Goal: Task Accomplishment & Management: Use online tool/utility

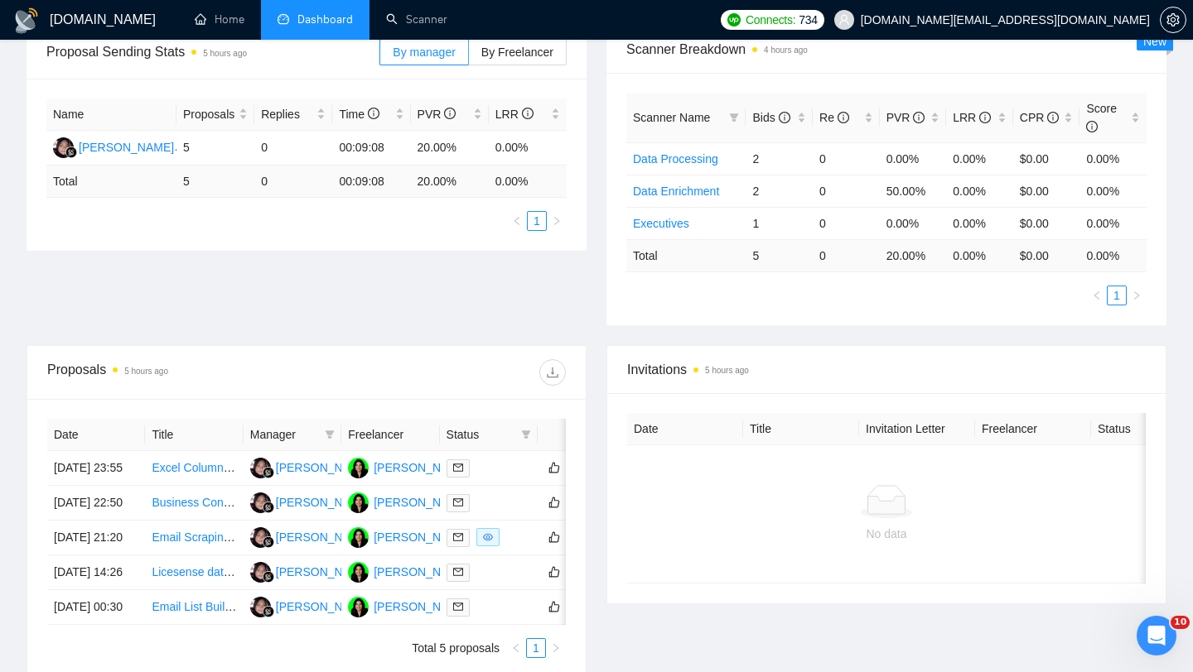
scroll to position [27, 0]
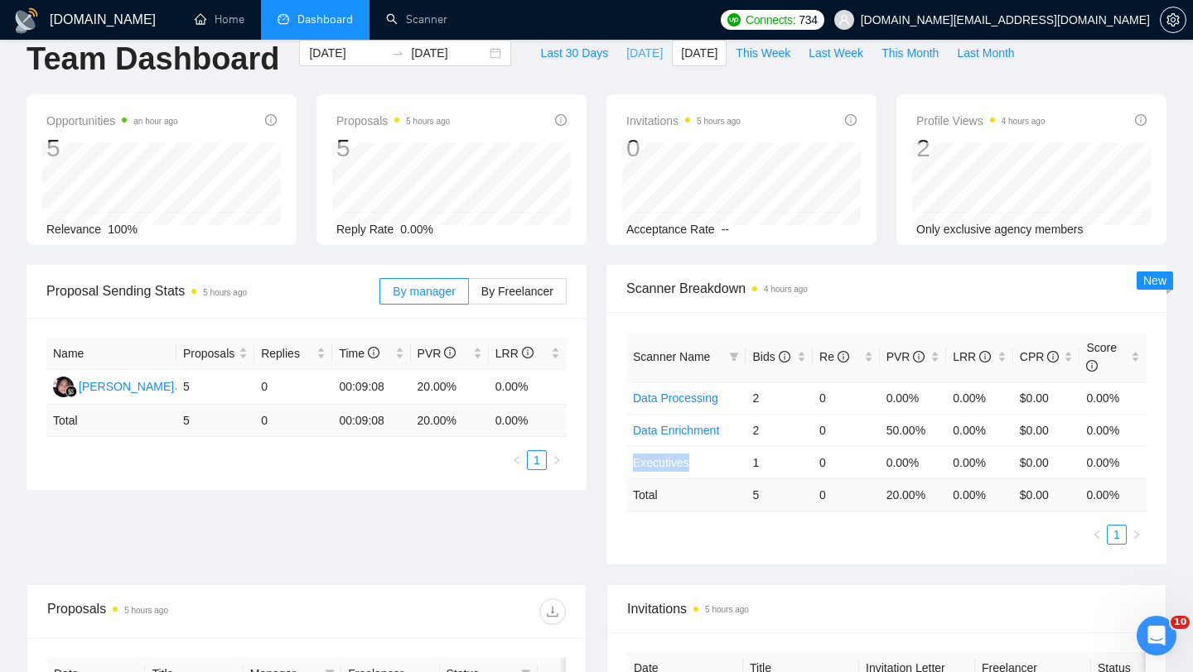
click at [641, 53] on span "Today" at bounding box center [644, 53] width 36 height 18
type input "2025-10-10"
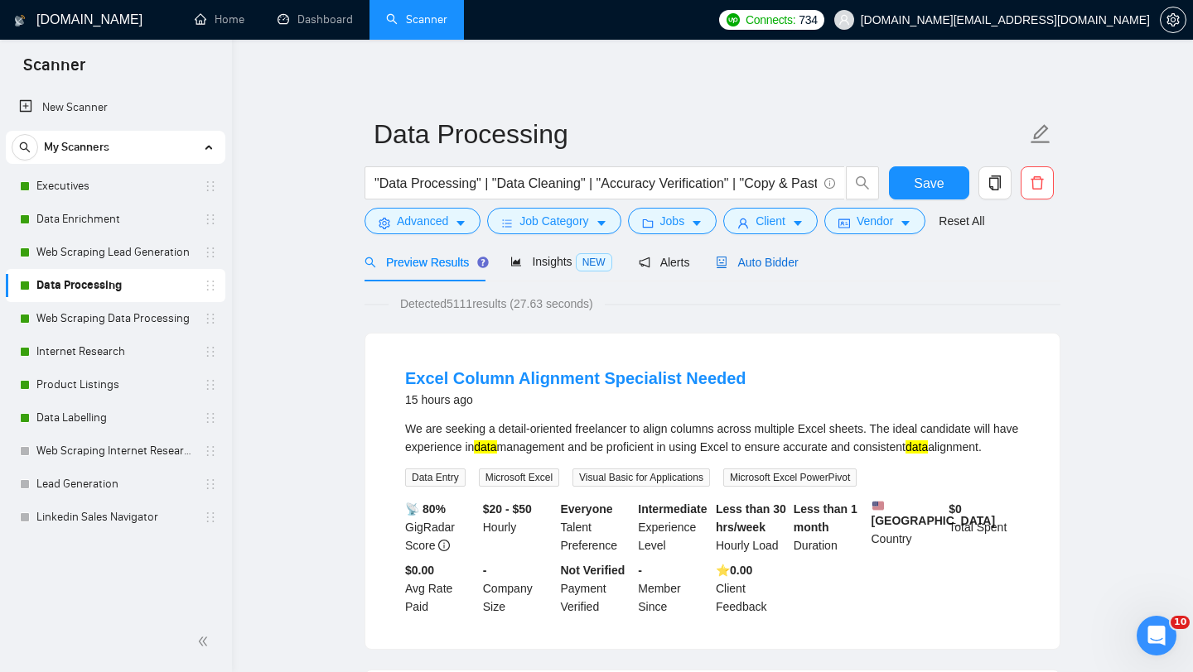
click at [775, 263] on span "Auto Bidder" at bounding box center [757, 262] width 82 height 13
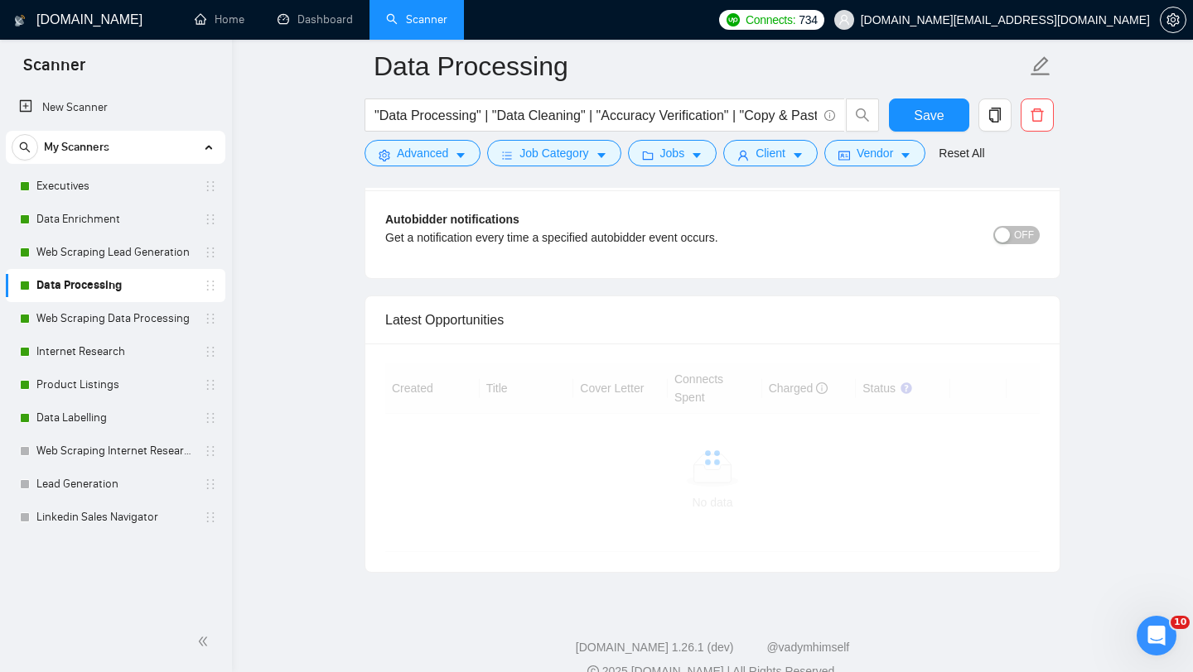
scroll to position [4018, 0]
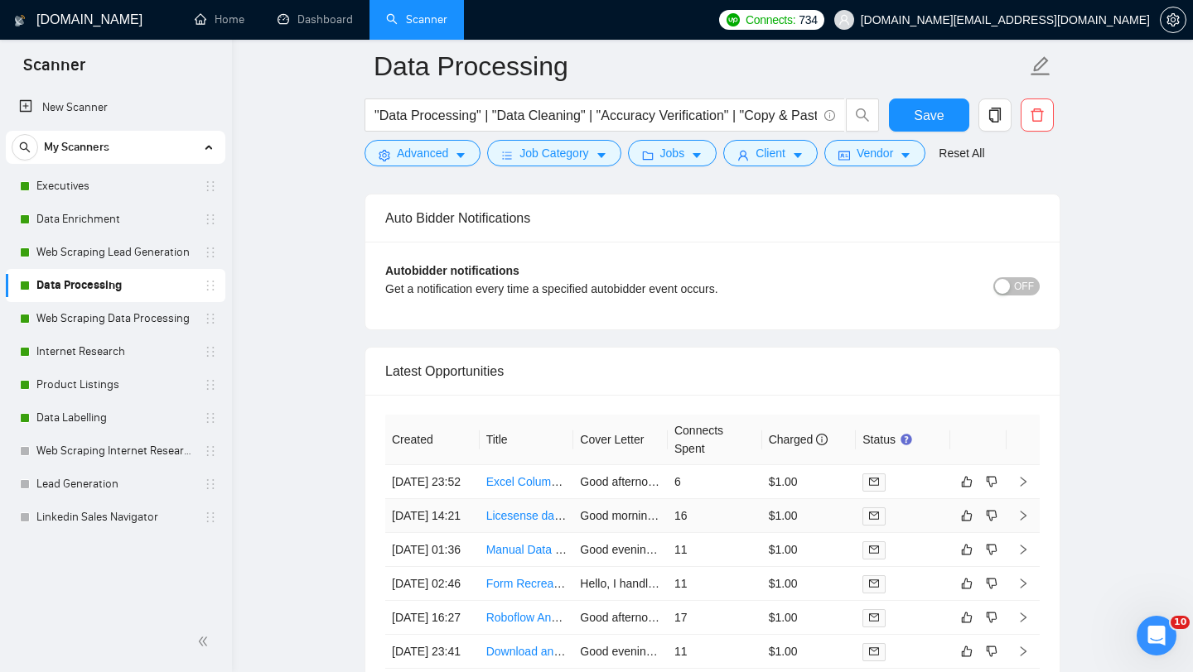
click at [502, 533] on td "Licesense dataset for faces videos" at bounding box center [527, 516] width 94 height 34
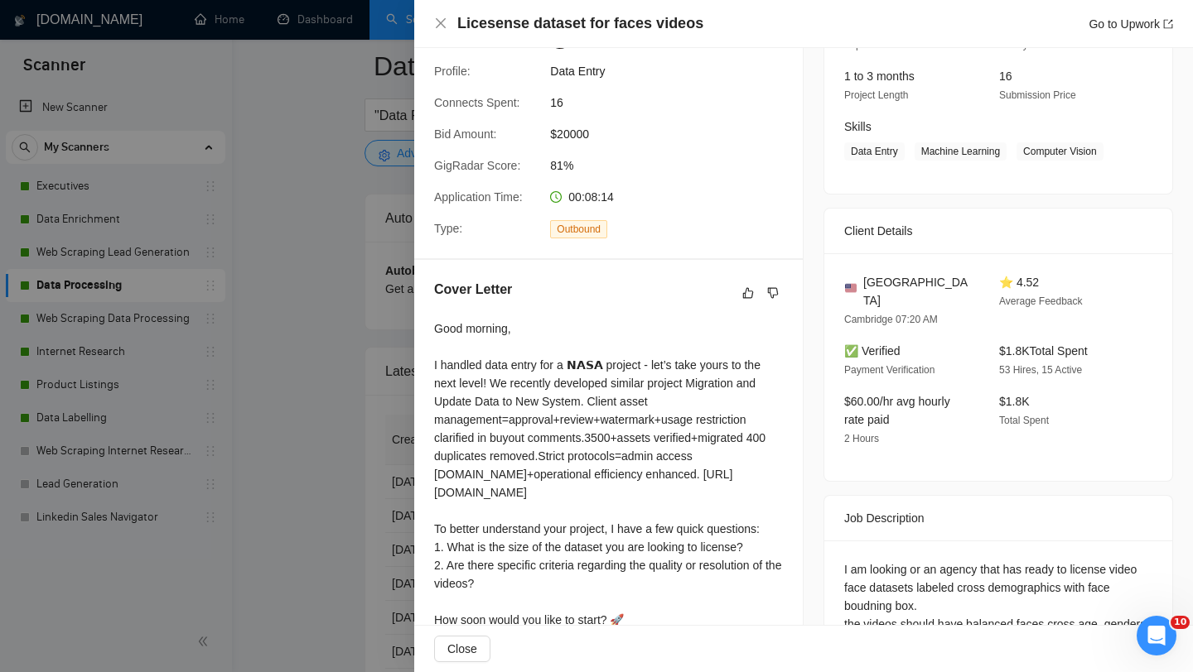
scroll to position [311, 0]
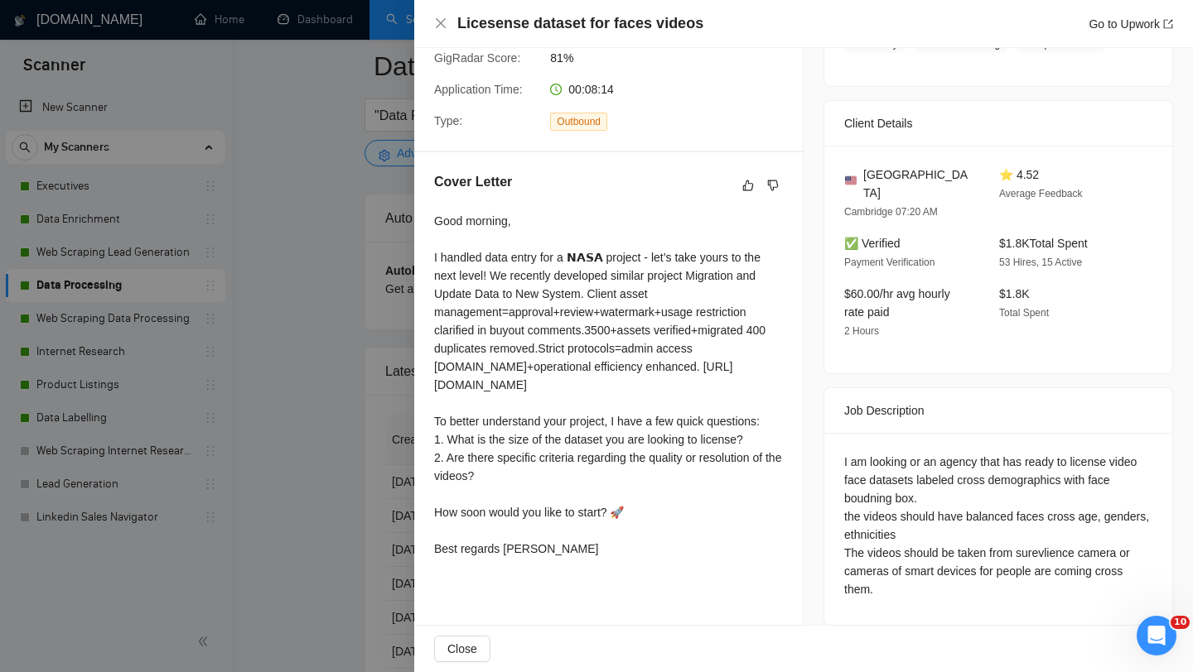
click at [419, 463] on div "Cover Letter Good morning, I handled data entry for a 𝗡𝗔𝗦𝗔 project - let’s take…" at bounding box center [608, 368] width 388 height 432
click at [403, 462] on div at bounding box center [596, 336] width 1193 height 672
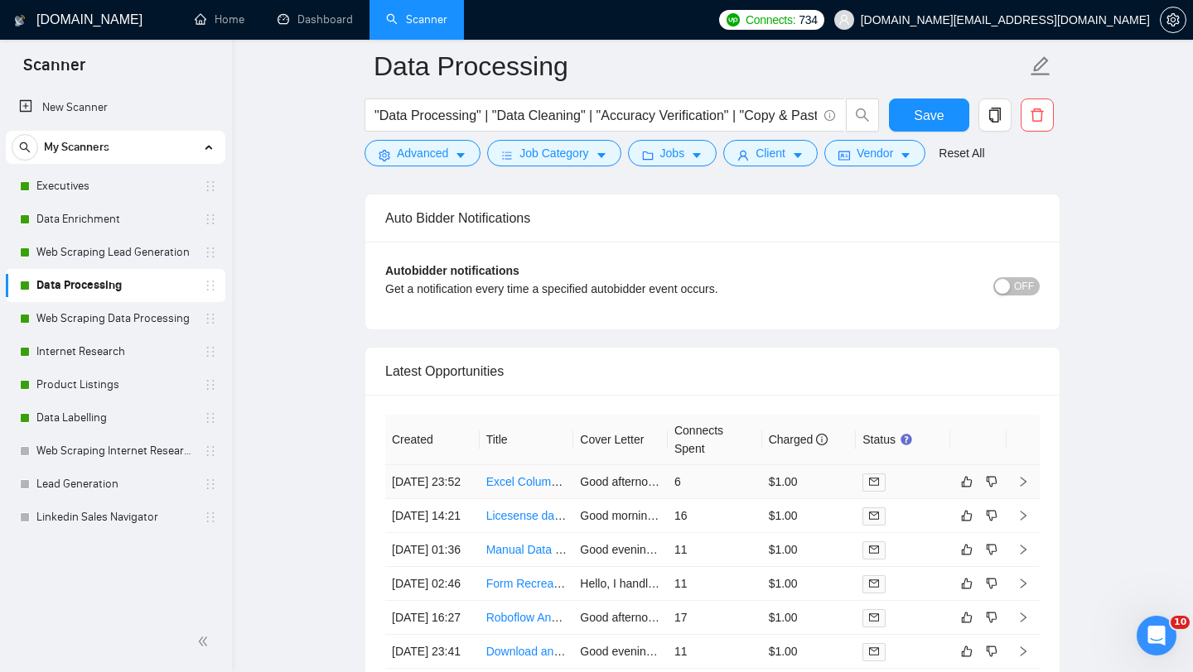
click at [474, 499] on td "09 Oct, 2025 23:52" at bounding box center [432, 482] width 94 height 34
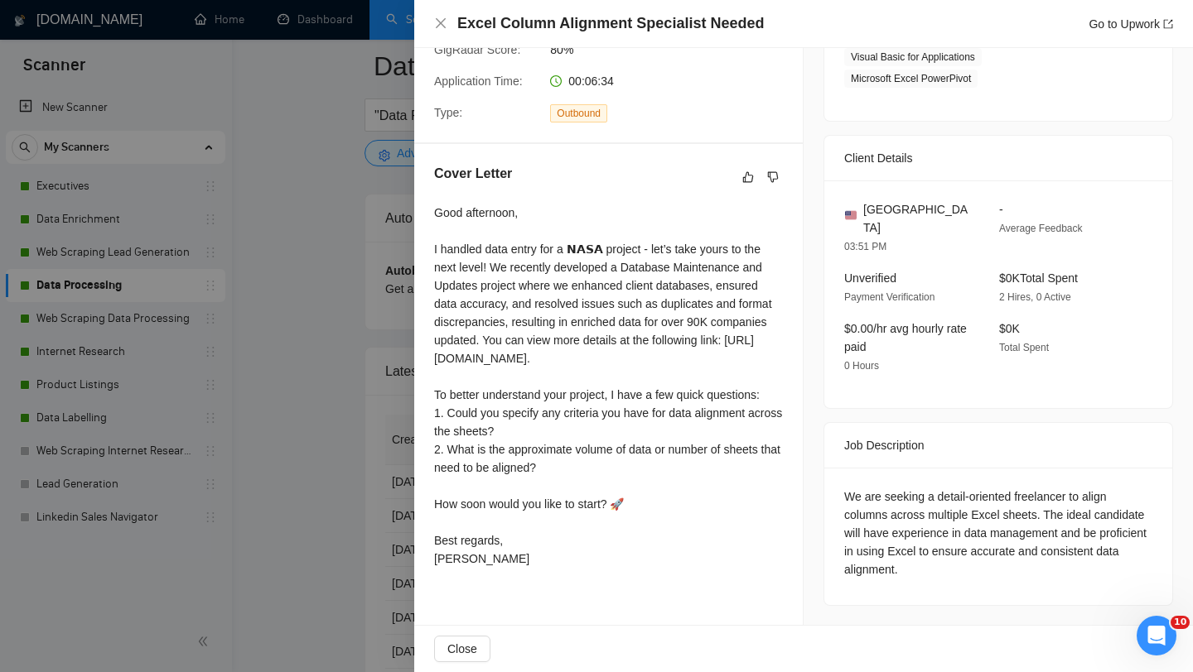
scroll to position [323, 0]
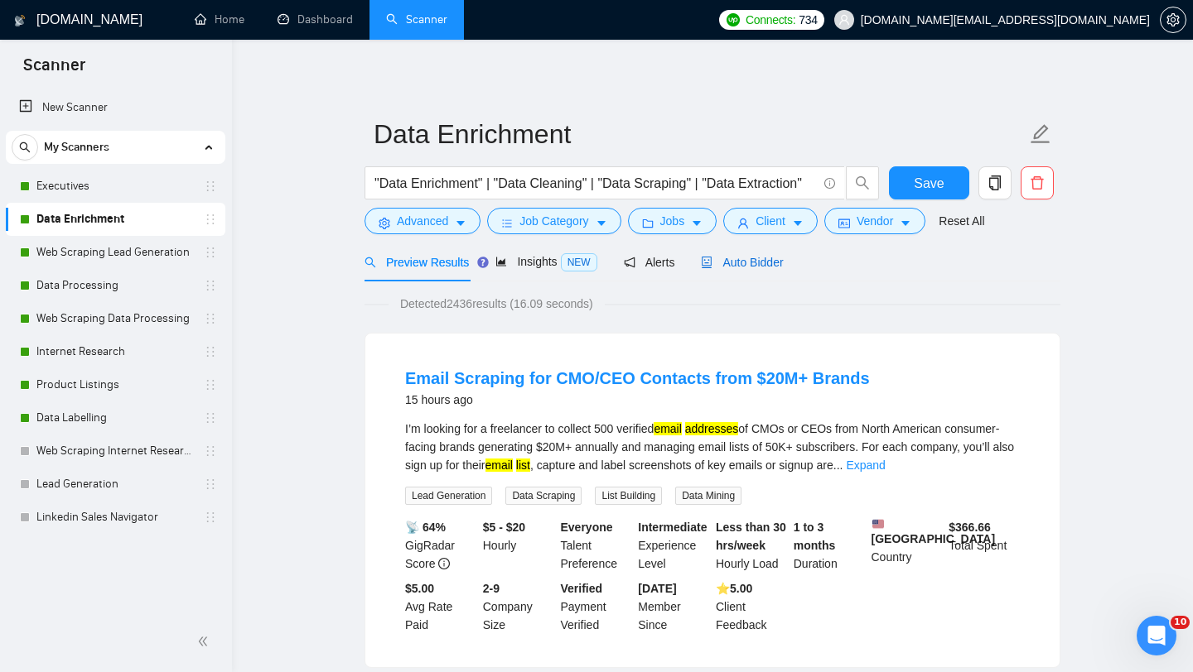
click at [755, 261] on span "Auto Bidder" at bounding box center [742, 262] width 82 height 13
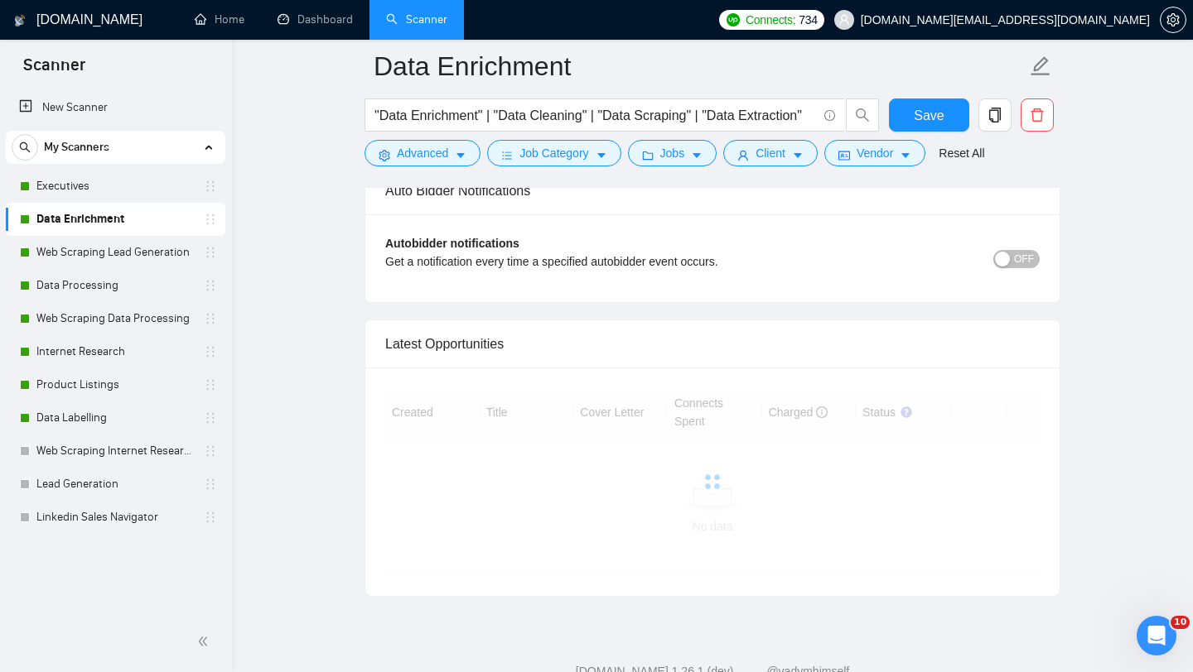
scroll to position [4097, 0]
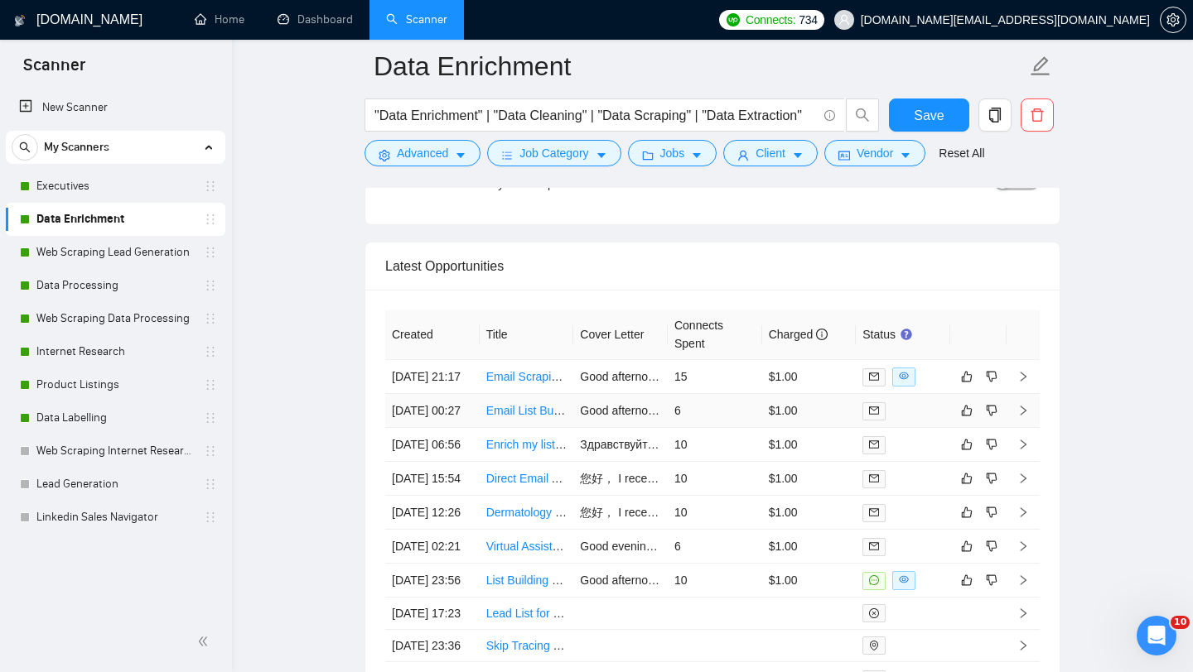
click at [512, 428] on td "Email List Building from Existing Contacts" at bounding box center [527, 411] width 94 height 34
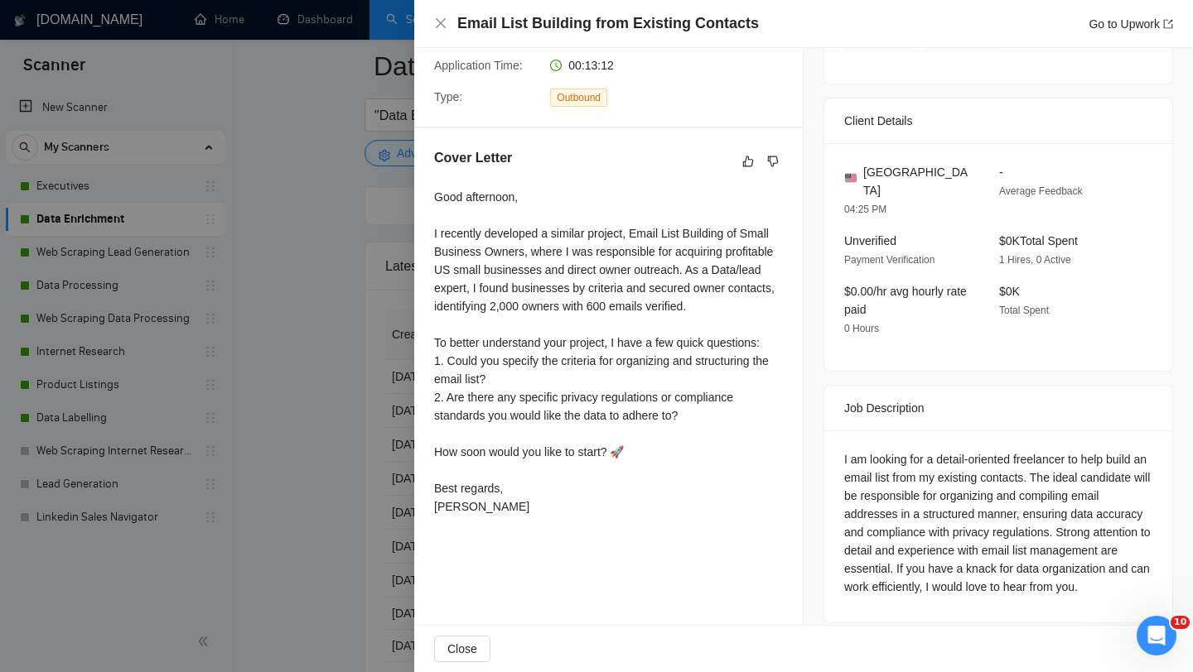
scroll to position [351, 0]
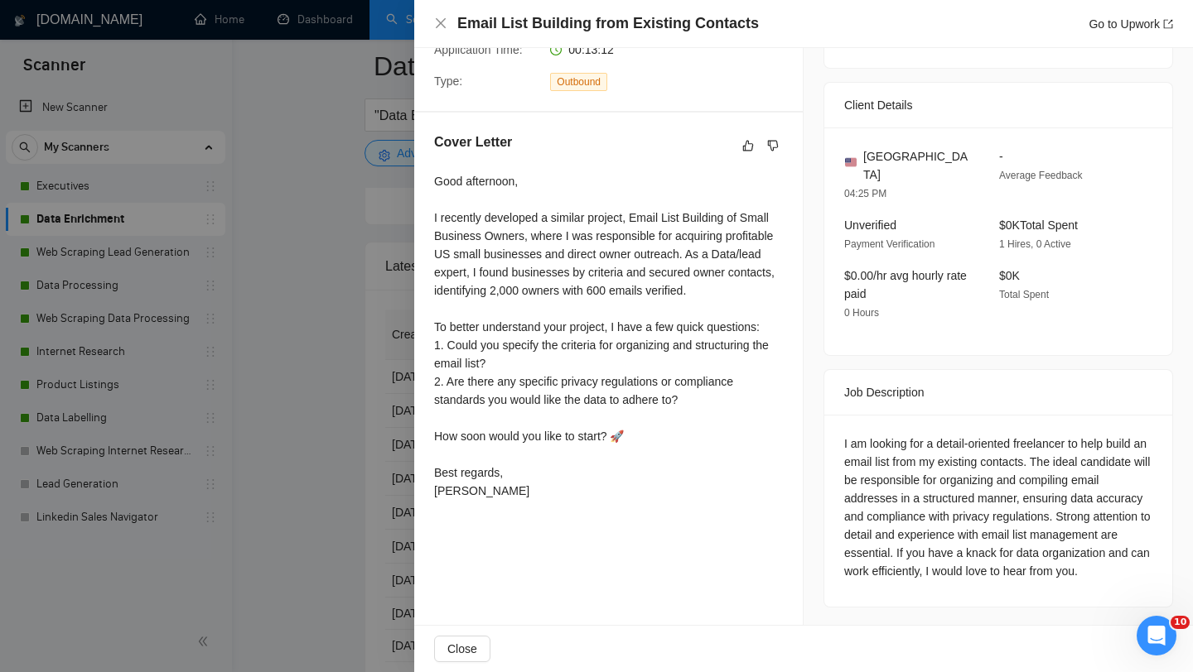
click at [361, 404] on div at bounding box center [596, 336] width 1193 height 672
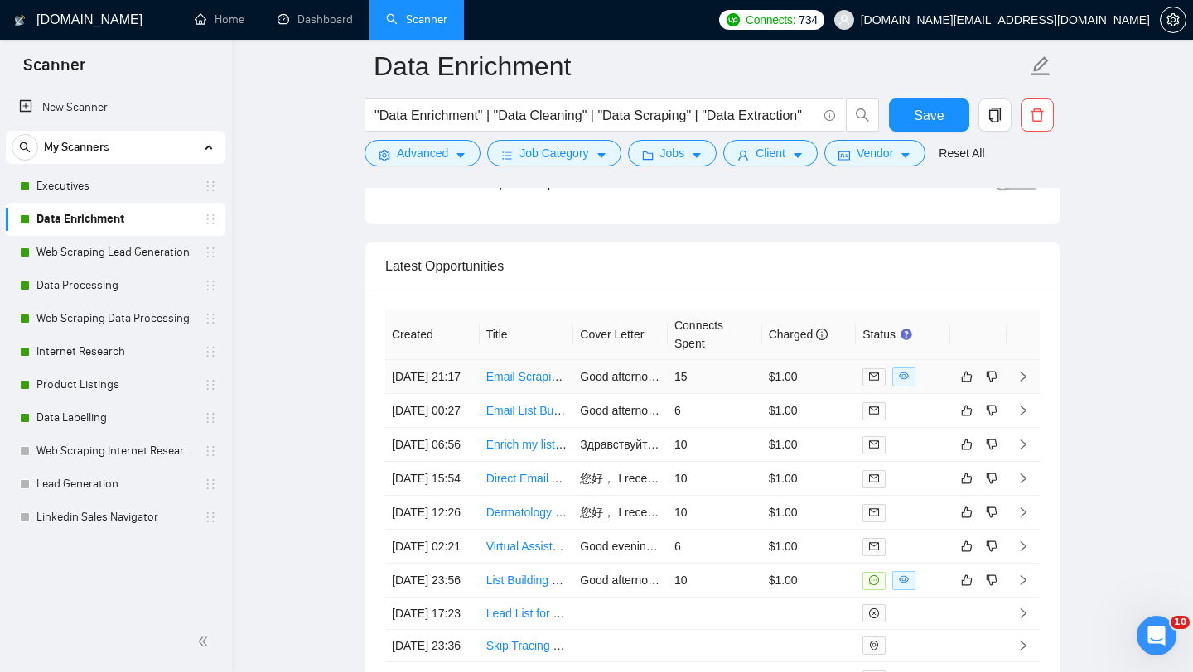
click at [533, 394] on td "Email Scraping for CMO/CEO Contacts from $20M+ Brands" at bounding box center [527, 377] width 94 height 34
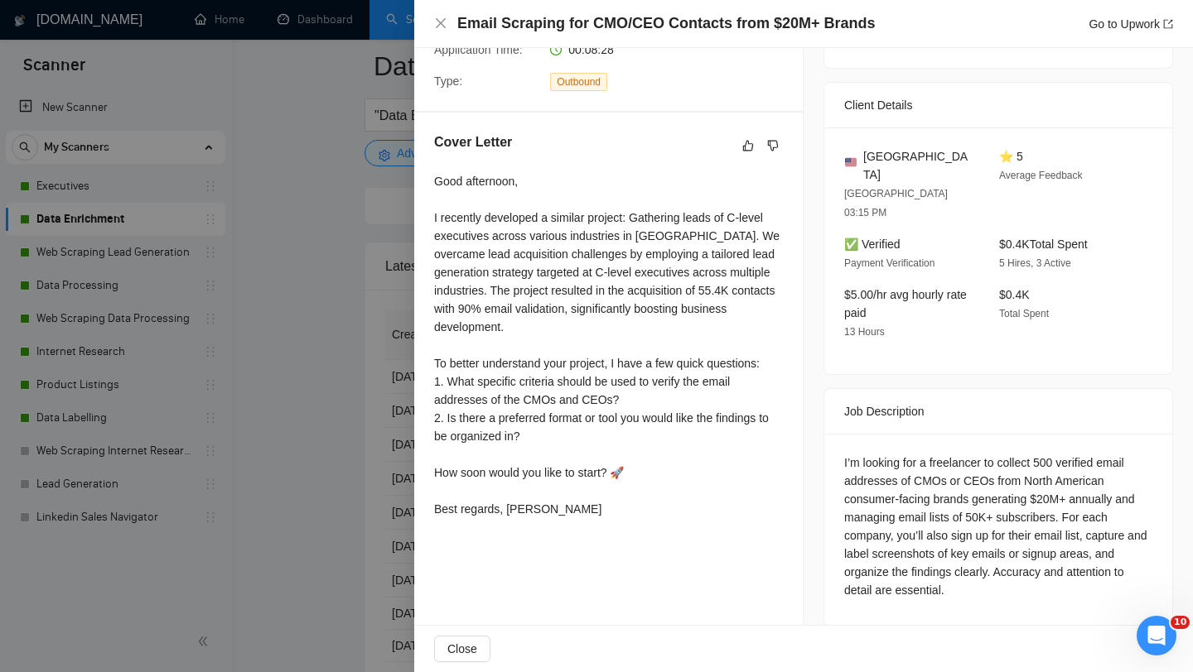
scroll to position [351, 0]
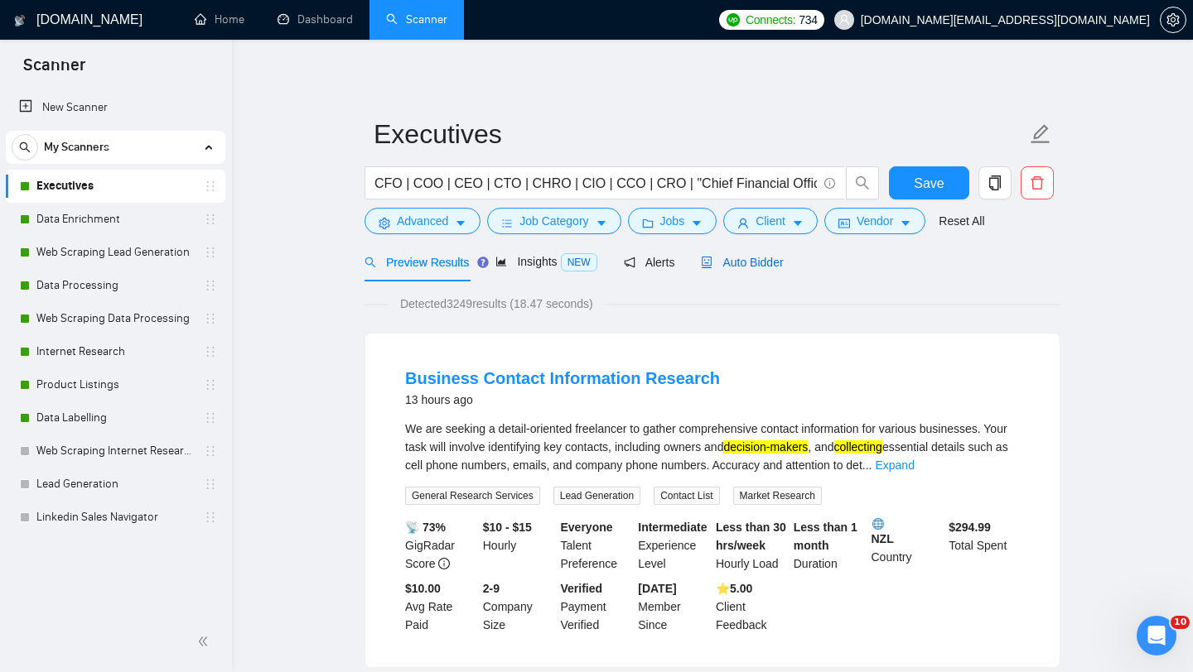
click at [783, 259] on span "Auto Bidder" at bounding box center [742, 262] width 82 height 13
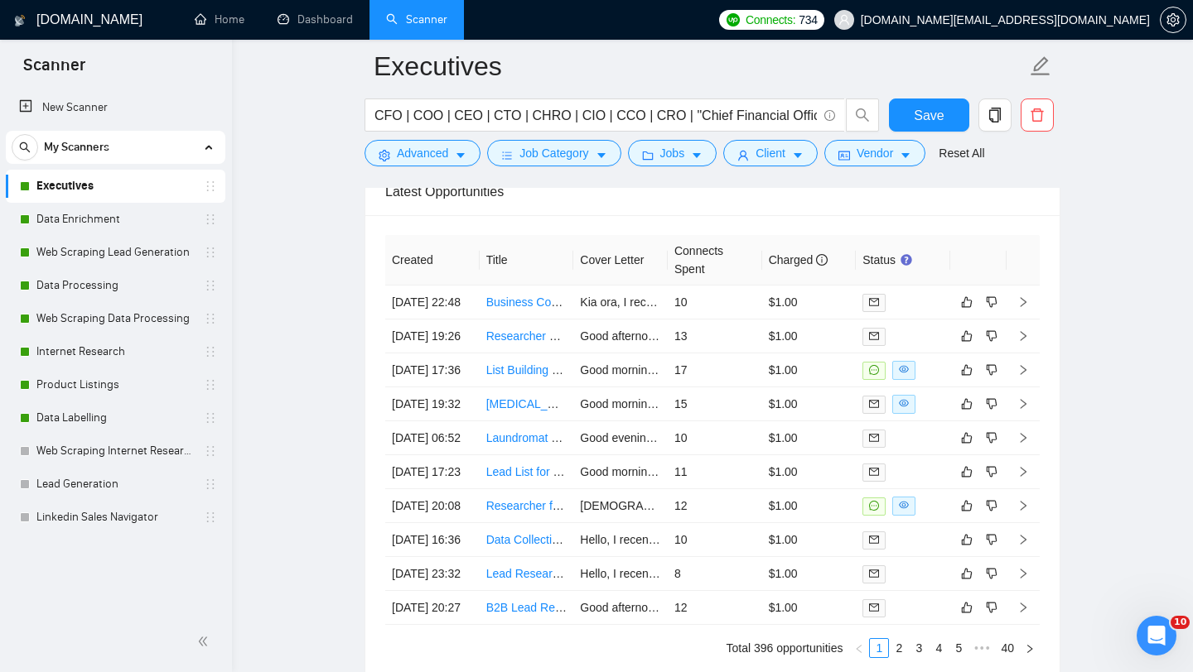
scroll to position [4226, 0]
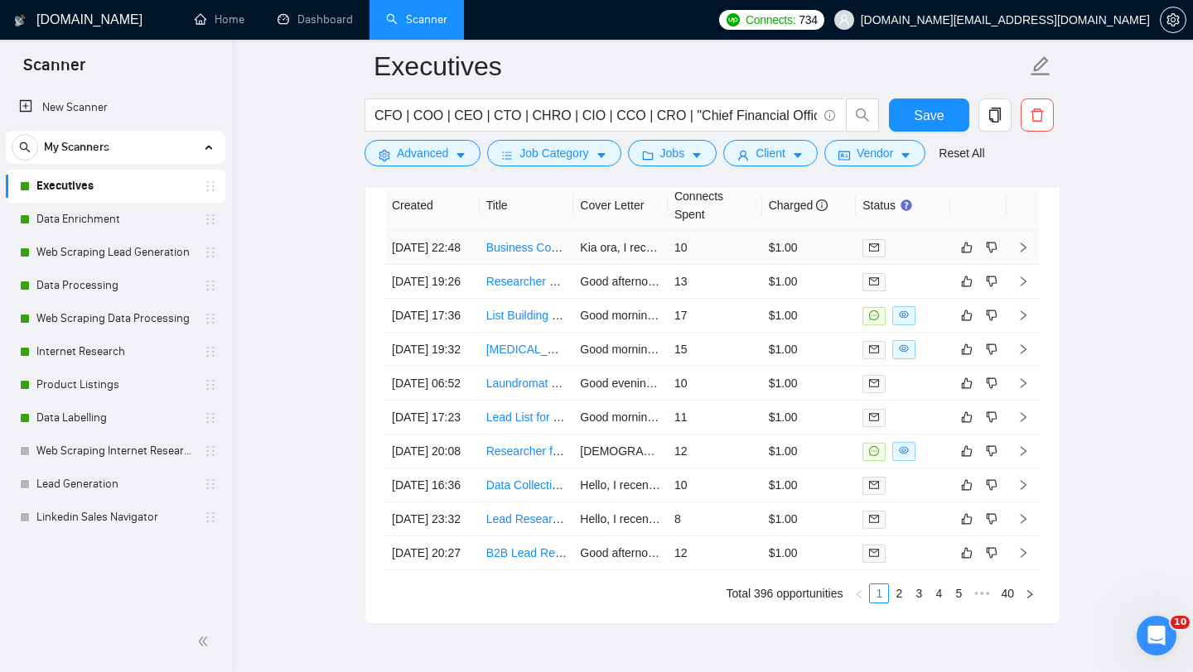
click at [535, 265] on td "Business Contact Information Research" at bounding box center [527, 248] width 94 height 34
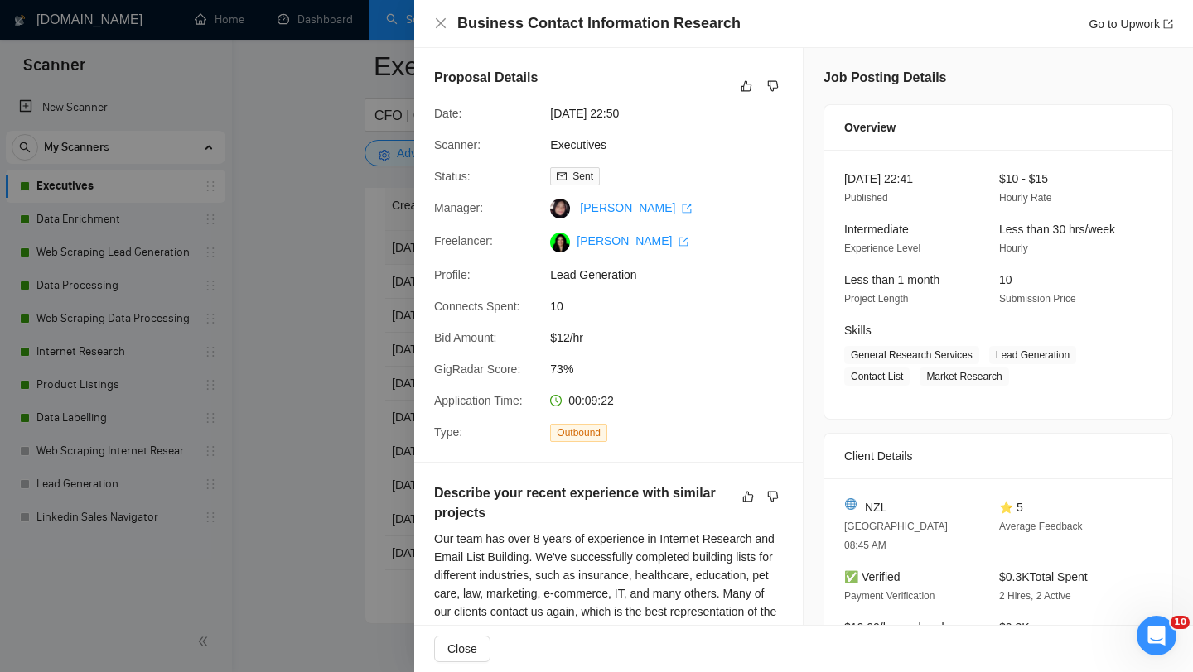
click at [535, 298] on div "Connects Spent:" at bounding box center [485, 306] width 116 height 18
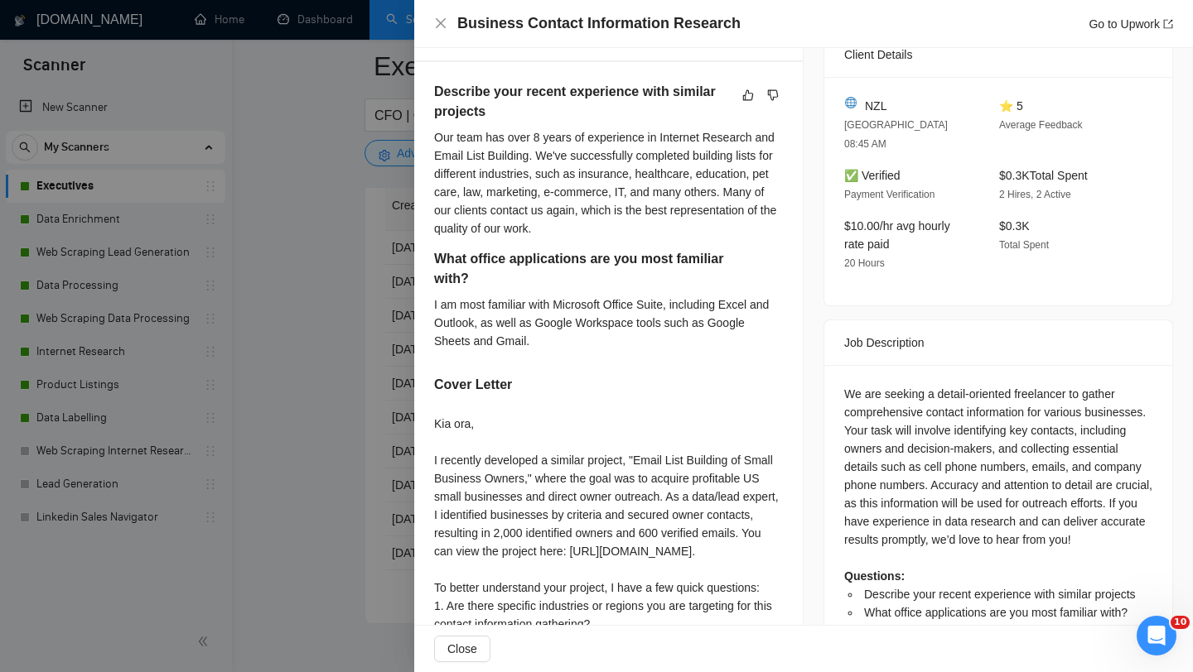
scroll to position [401, 0]
click at [219, 453] on div at bounding box center [596, 336] width 1193 height 672
